Goal: Check status: Check status

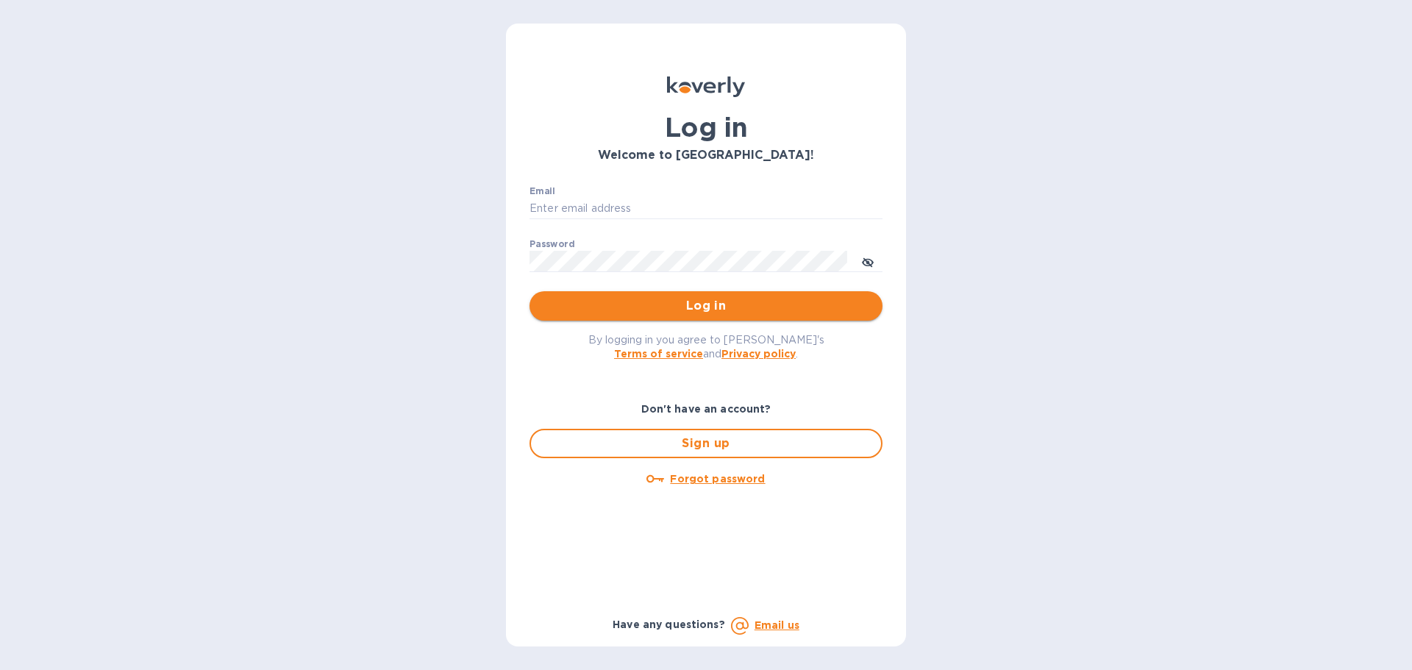
type input "[EMAIL_ADDRESS][DOMAIN_NAME]"
click at [580, 315] on span "Log in" at bounding box center [706, 306] width 330 height 18
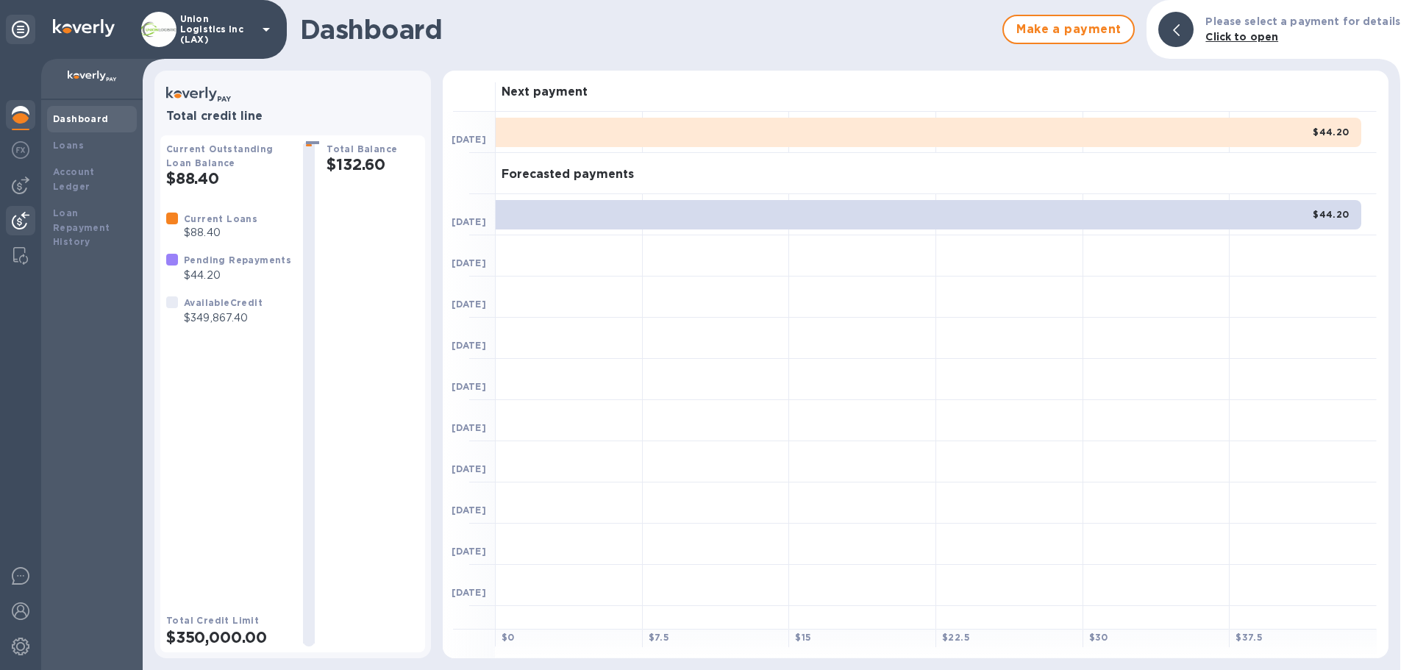
click at [24, 217] on img at bounding box center [21, 221] width 18 height 18
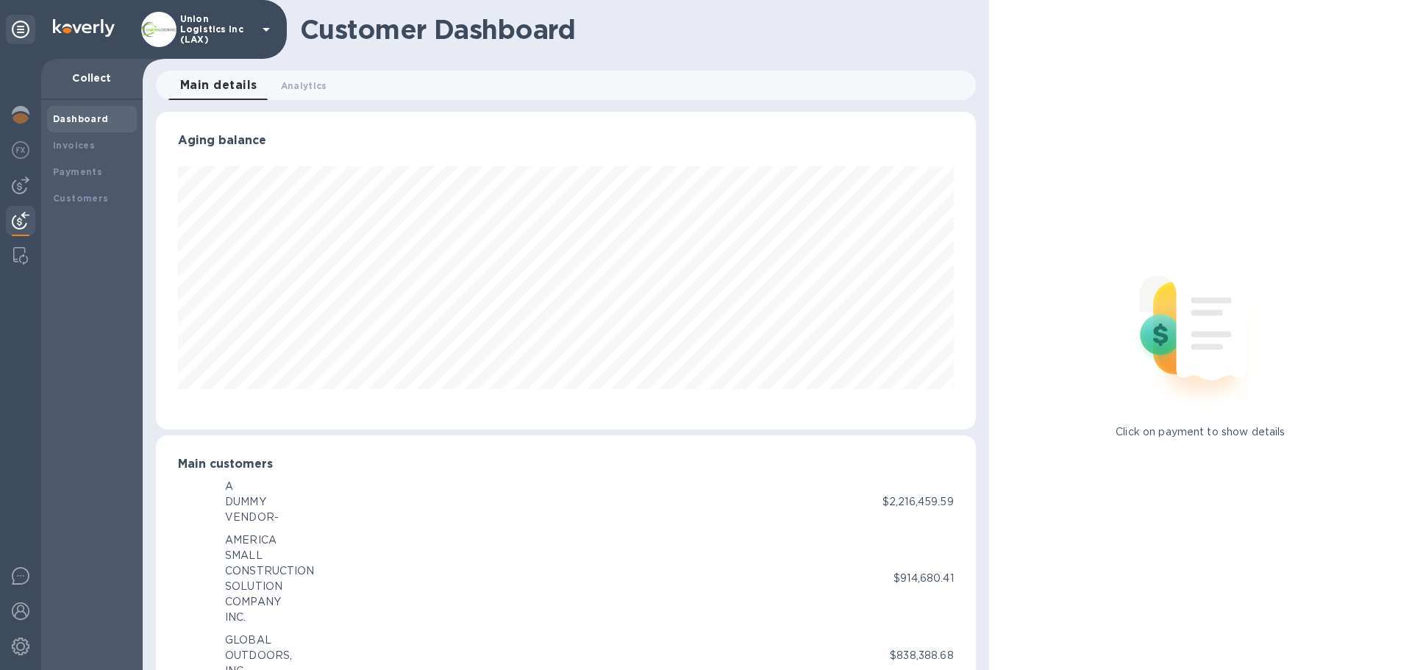
scroll to position [735336, 734839]
click at [92, 174] on b "Payments" at bounding box center [77, 171] width 49 height 11
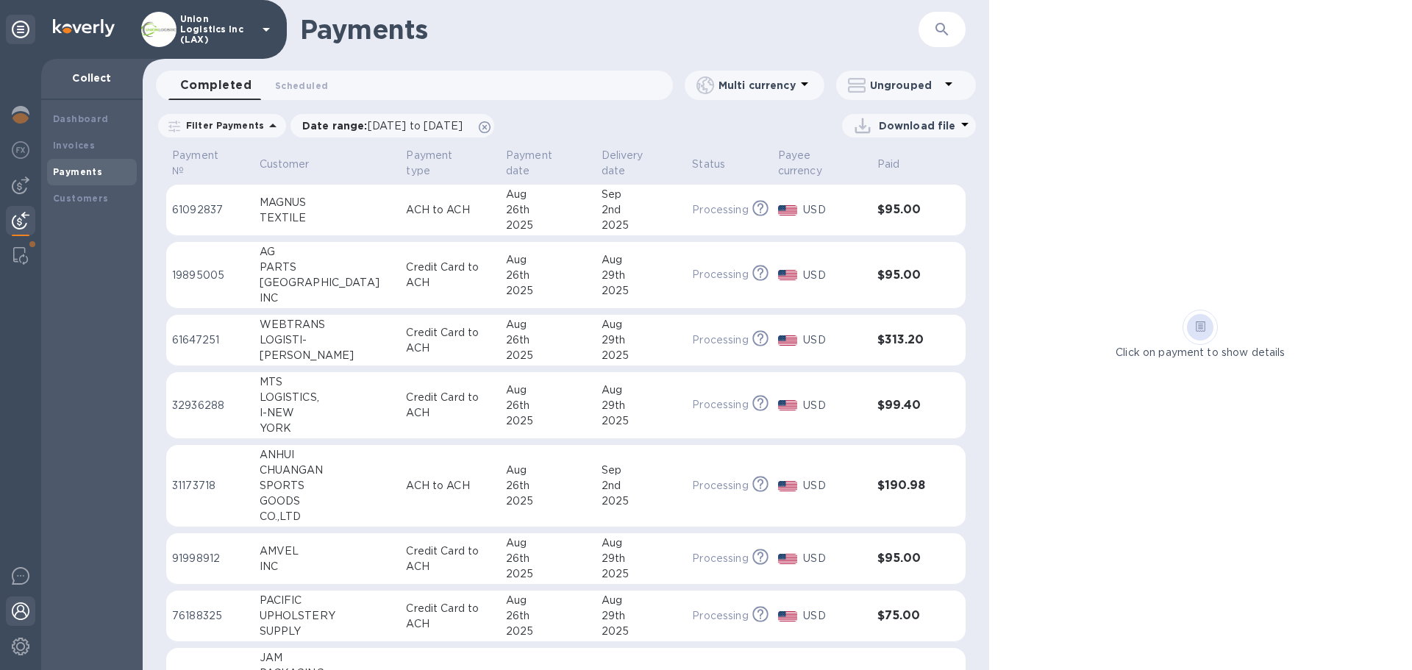
click at [20, 612] on img at bounding box center [21, 612] width 18 height 18
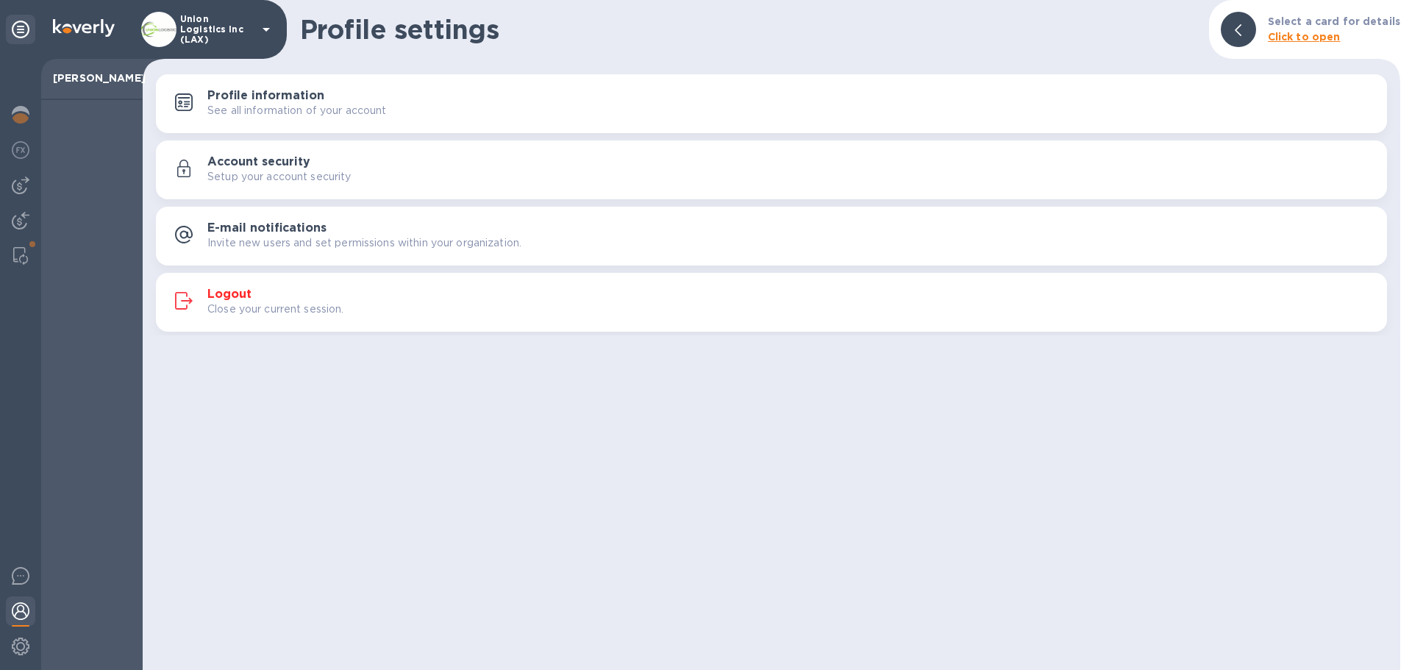
click at [335, 311] on p "Close your current session." at bounding box center [275, 309] width 137 height 15
